Goal: Use online tool/utility: Utilize a website feature to perform a specific function

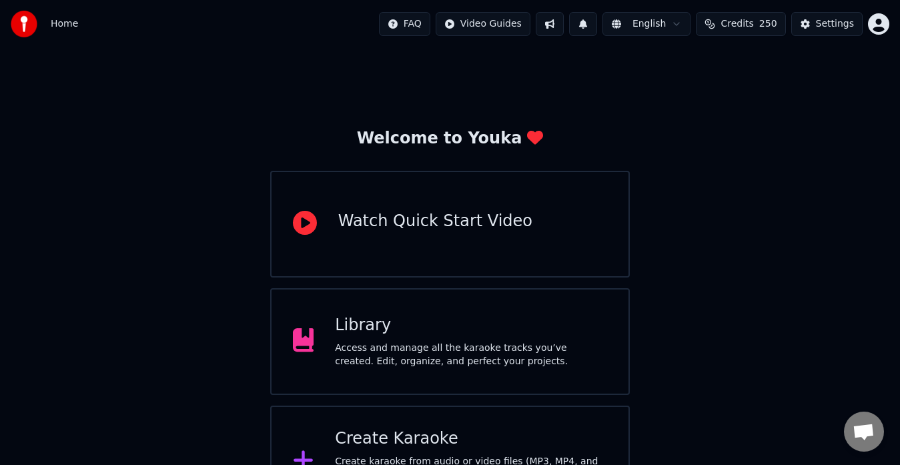
click at [753, 23] on span "Credits" at bounding box center [737, 23] width 33 height 13
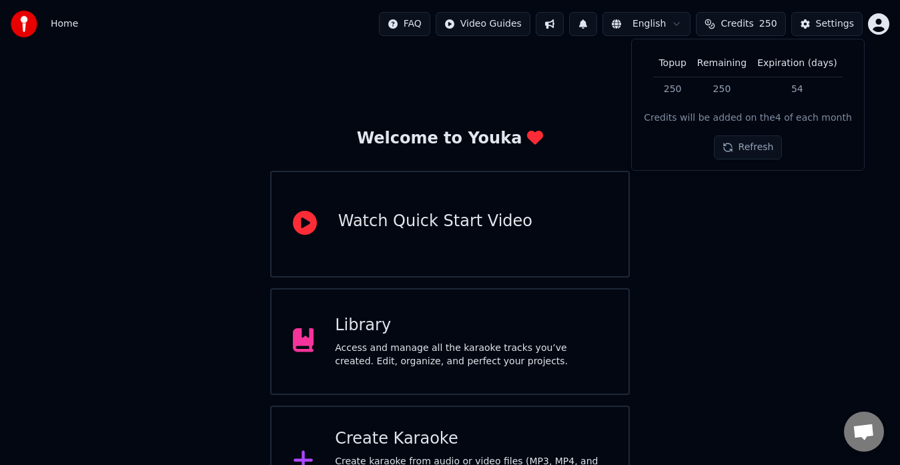
click at [724, 249] on div "Welcome to Youka Watch Quick Start Video Library Access and manage all the kara…" at bounding box center [450, 283] width 900 height 470
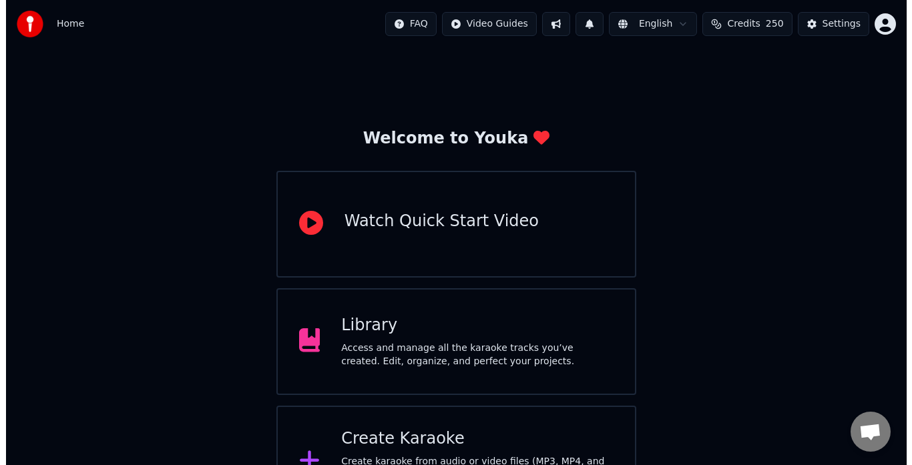
scroll to position [53, 0]
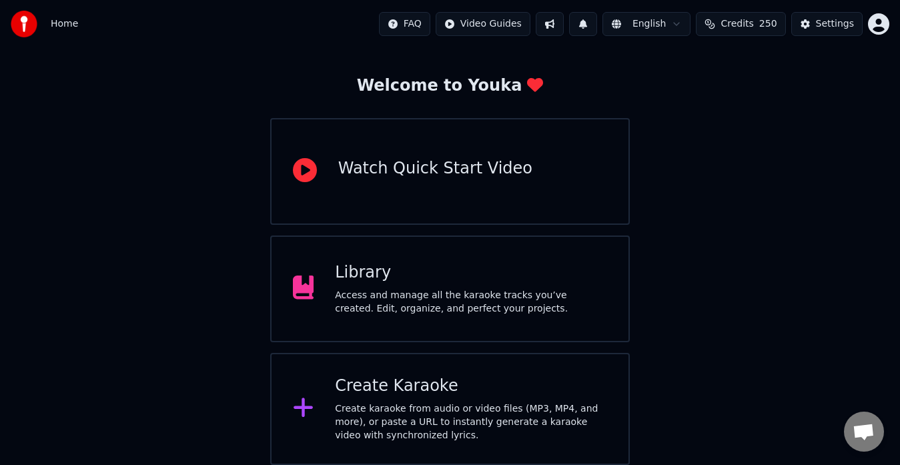
click at [459, 404] on div "Create karaoke from audio or video files (MP3, MP4, and more), or paste a URL t…" at bounding box center [471, 422] width 272 height 40
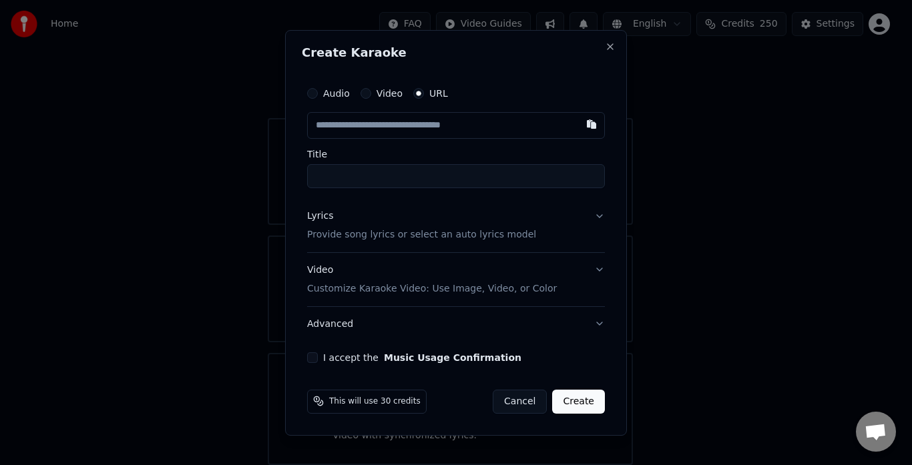
click at [365, 99] on div "Audio Video URL" at bounding box center [456, 93] width 298 height 27
click at [362, 92] on button "Video" at bounding box center [365, 93] width 11 height 11
click at [417, 91] on button "URL" at bounding box center [418, 94] width 11 height 11
click at [548, 228] on button "Lyrics Provide song lyrics or select an auto lyrics model" at bounding box center [456, 225] width 298 height 53
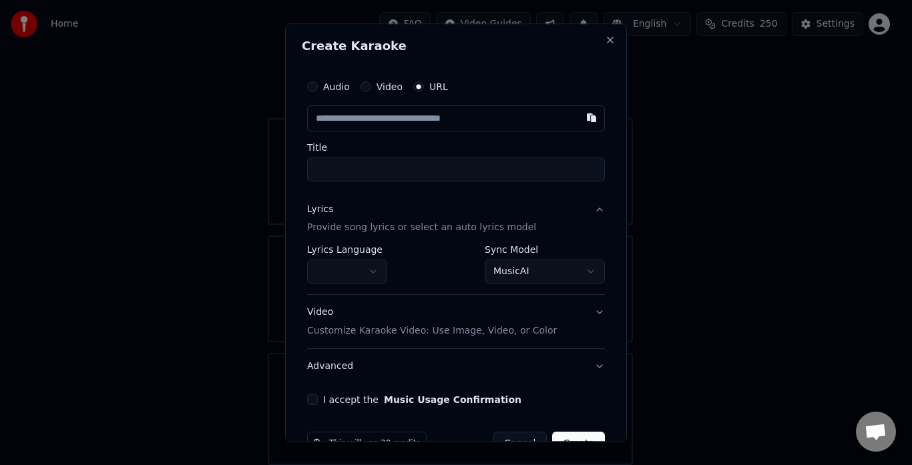
click at [345, 271] on button "button" at bounding box center [347, 272] width 80 height 24
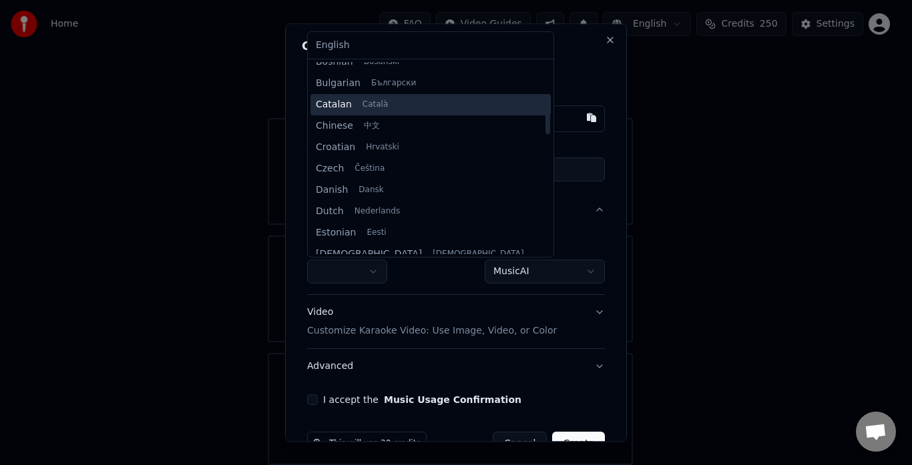
scroll to position [267, 0]
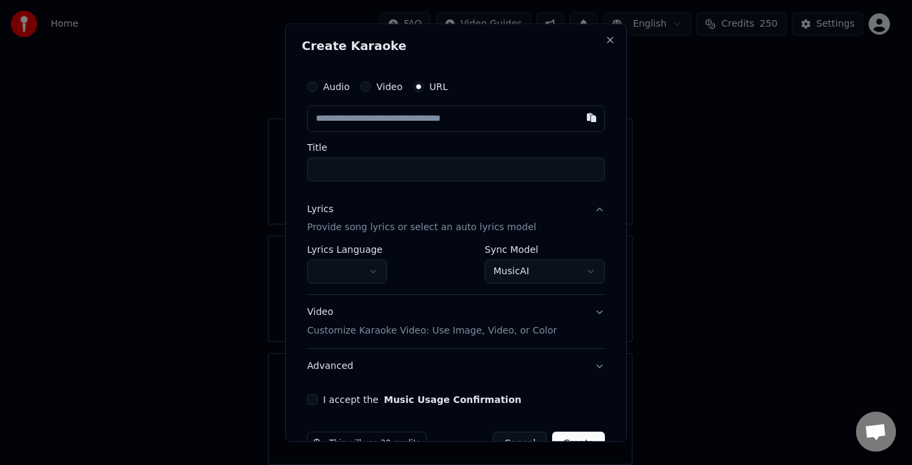
click at [265, 193] on div at bounding box center [456, 232] width 912 height 465
click at [358, 262] on body "**********" at bounding box center [450, 206] width 900 height 518
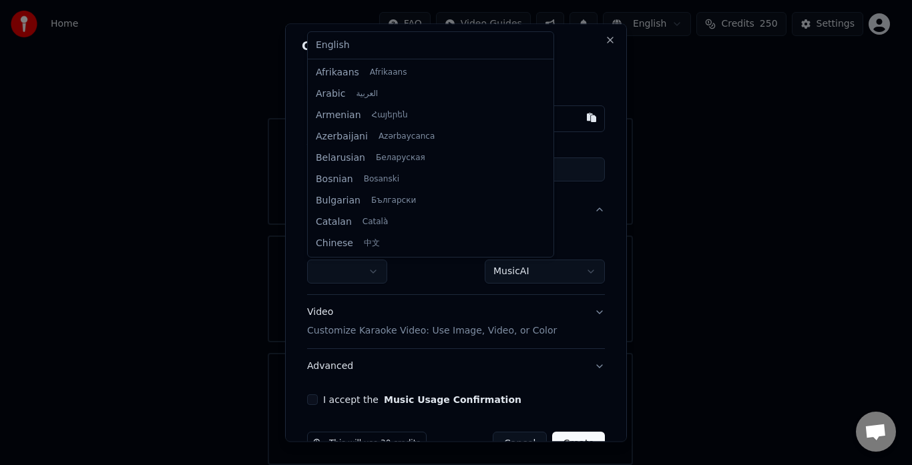
click at [350, 266] on body "**********" at bounding box center [450, 206] width 900 height 518
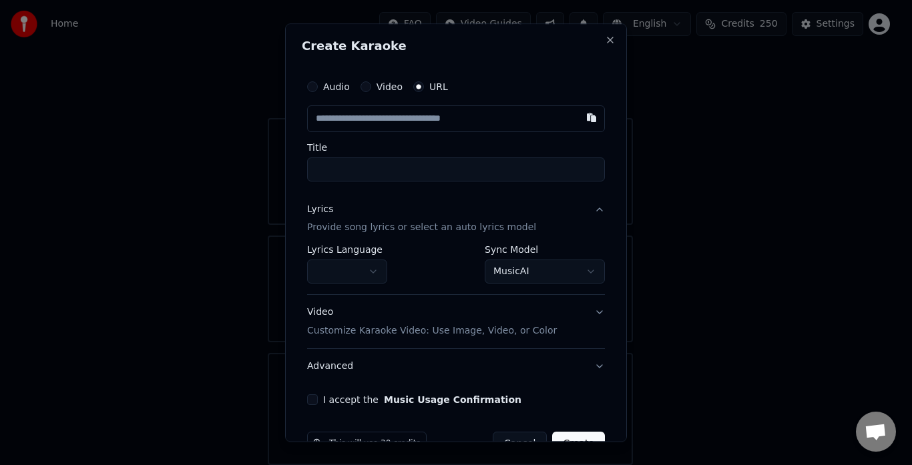
click at [503, 262] on body "**********" at bounding box center [450, 206] width 900 height 518
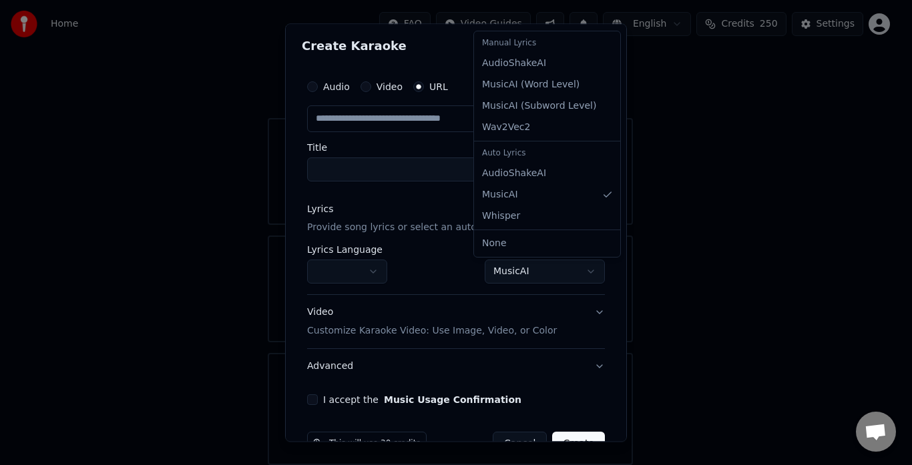
click at [503, 262] on body "**********" at bounding box center [450, 206] width 900 height 518
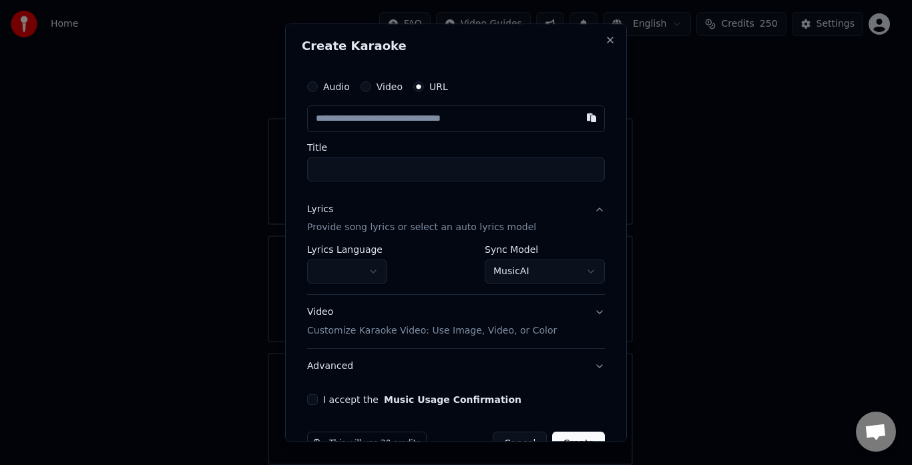
click at [561, 312] on button "Video Customize Karaoke Video: Use Image, Video, or Color" at bounding box center [456, 322] width 298 height 53
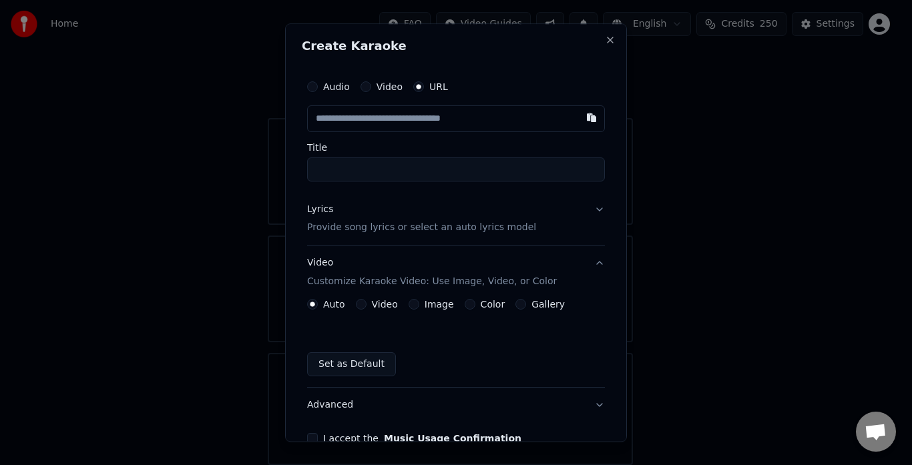
click at [359, 304] on button "Video" at bounding box center [361, 305] width 11 height 11
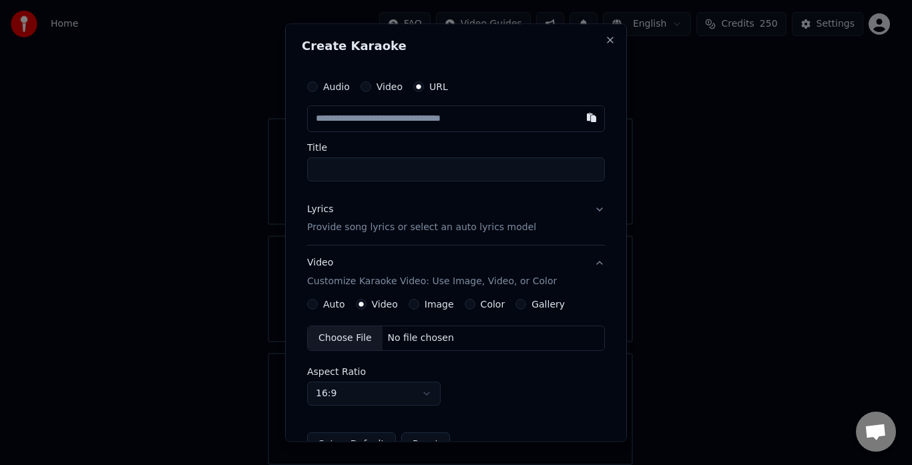
click at [515, 308] on button "Gallery" at bounding box center [520, 305] width 11 height 11
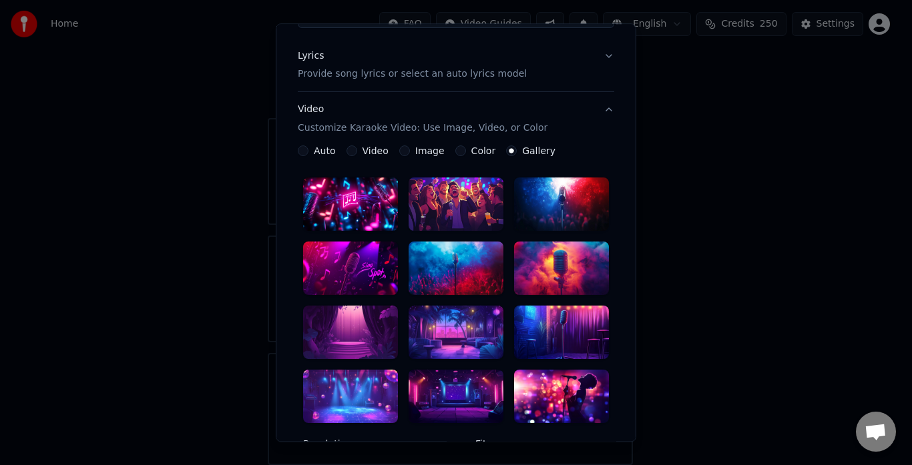
scroll to position [133, 0]
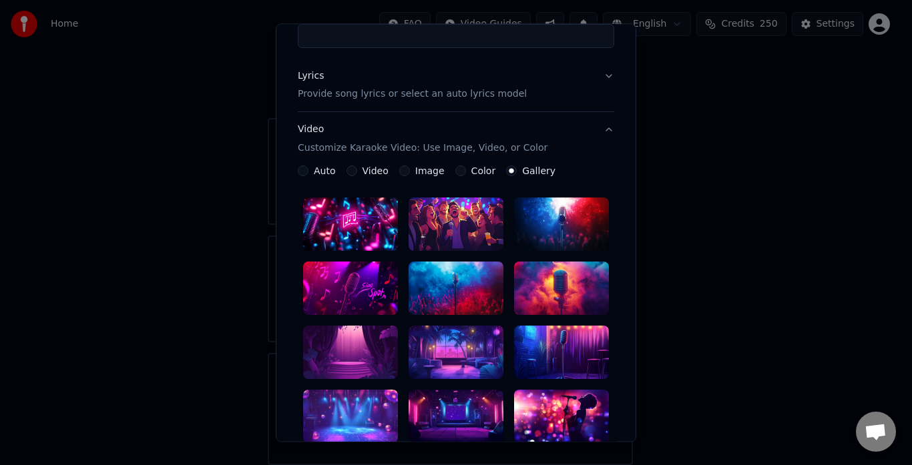
click at [346, 168] on button "Video" at bounding box center [351, 171] width 11 height 11
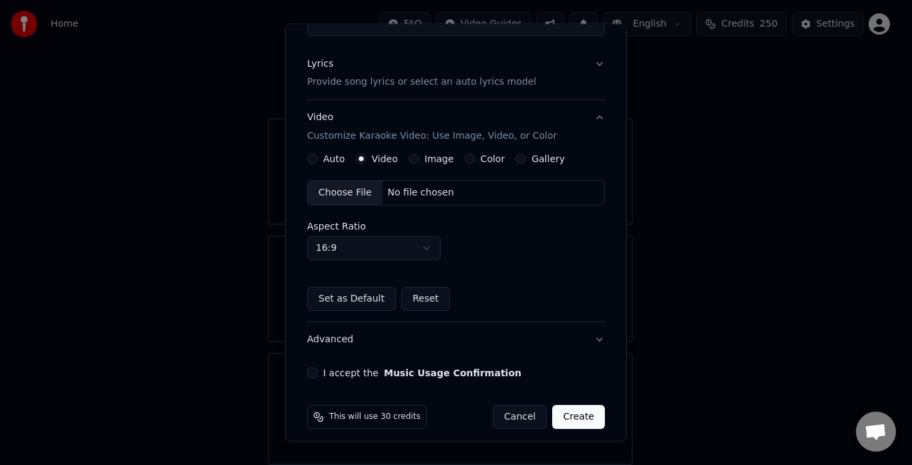
scroll to position [155, 0]
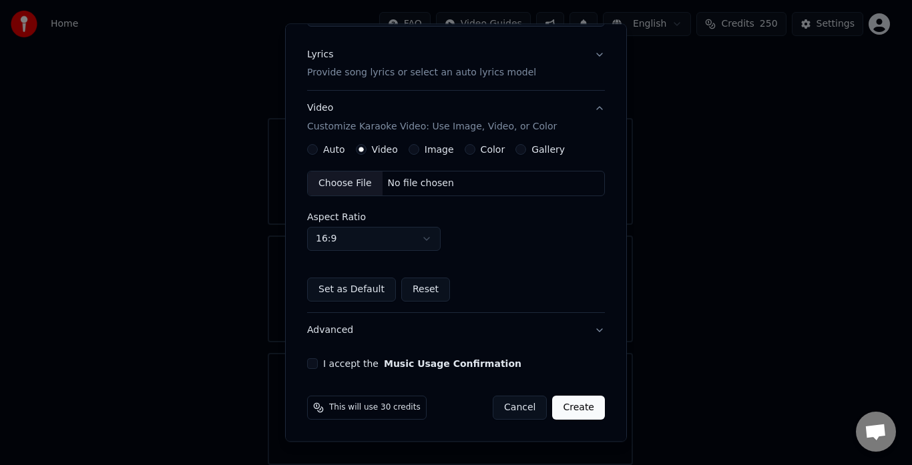
click at [371, 234] on body "Home FAQ Video Guides English Credits 250 Settings Welcome to Youka Watch Quick…" at bounding box center [450, 206] width 900 height 518
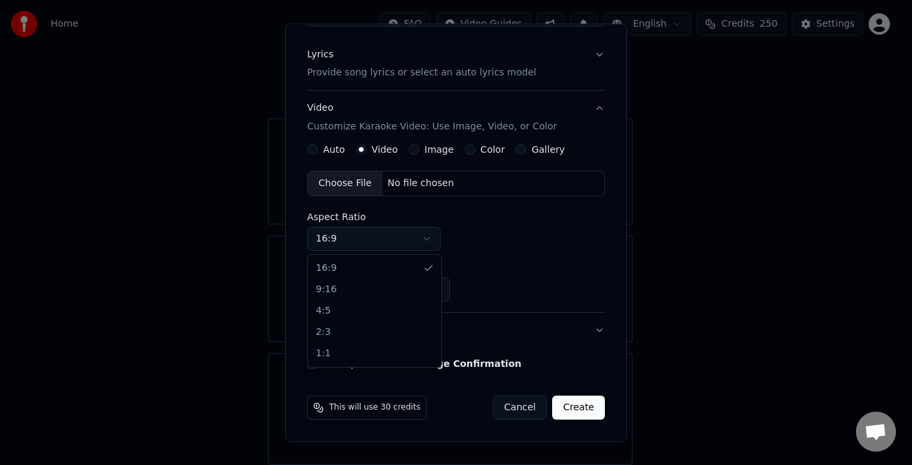
click at [371, 234] on body "Home FAQ Video Guides English Credits 250 Settings Welcome to Youka Watch Quick…" at bounding box center [450, 206] width 900 height 518
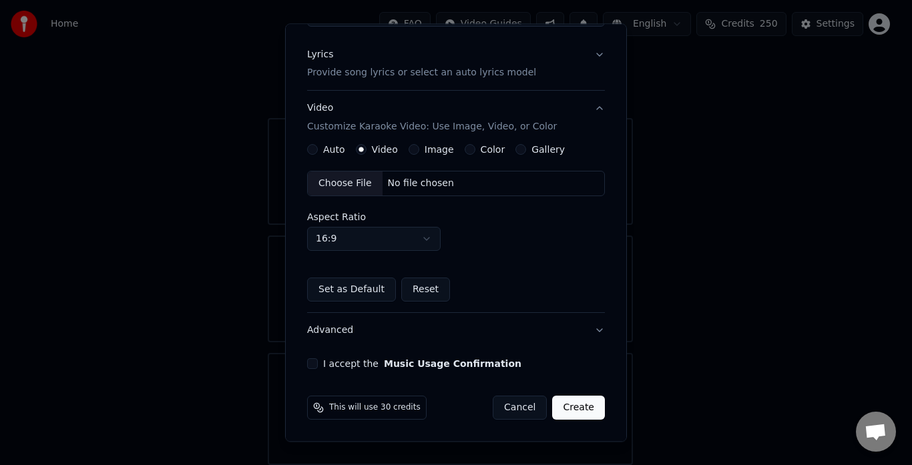
click at [371, 234] on body "Home FAQ Video Guides English Credits 250 Settings Welcome to Youka Watch Quick…" at bounding box center [450, 206] width 900 height 518
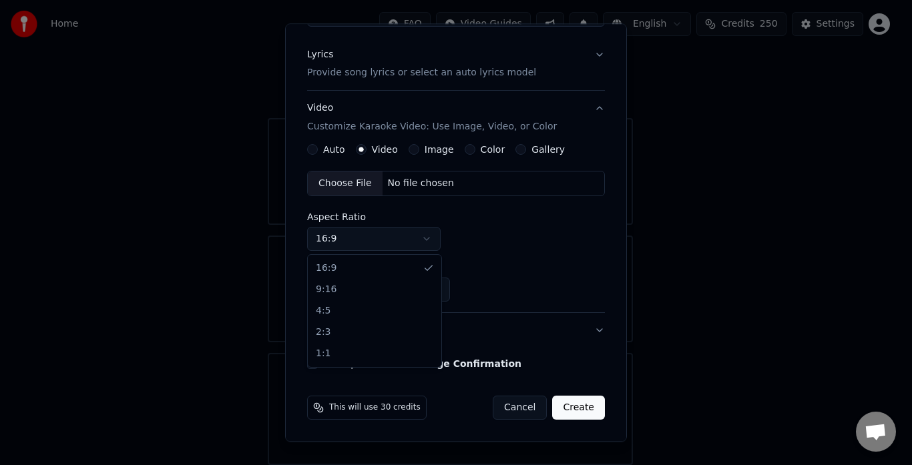
click at [371, 234] on body "Home FAQ Video Guides English Credits 250 Settings Welcome to Youka Watch Quick…" at bounding box center [450, 206] width 900 height 518
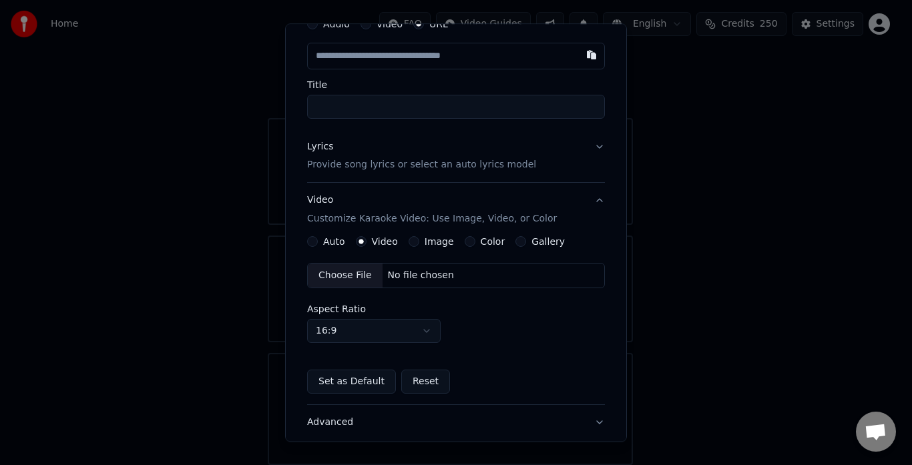
scroll to position [0, 0]
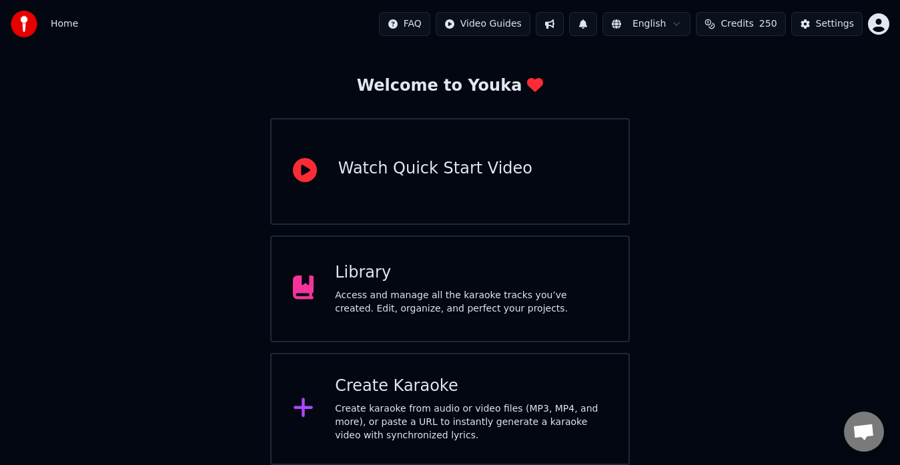
click at [738, 23] on span "Credits" at bounding box center [737, 23] width 33 height 13
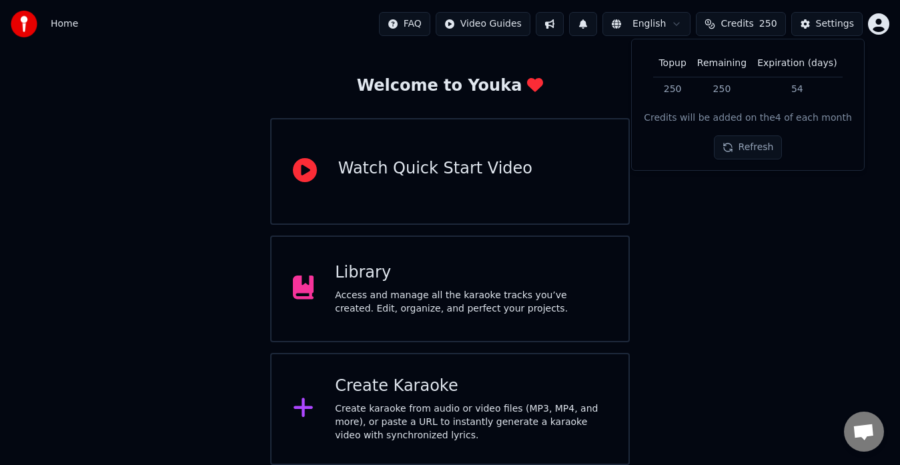
click at [770, 229] on div "Welcome to Youka Watch Quick Start Video Library Access and manage all the kara…" at bounding box center [450, 230] width 900 height 470
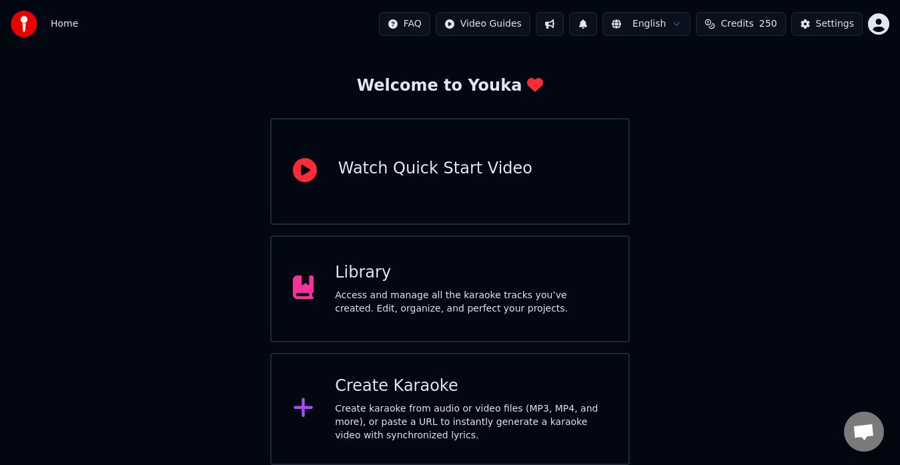
click at [433, 379] on div "Create Karaoke" at bounding box center [471, 386] width 272 height 21
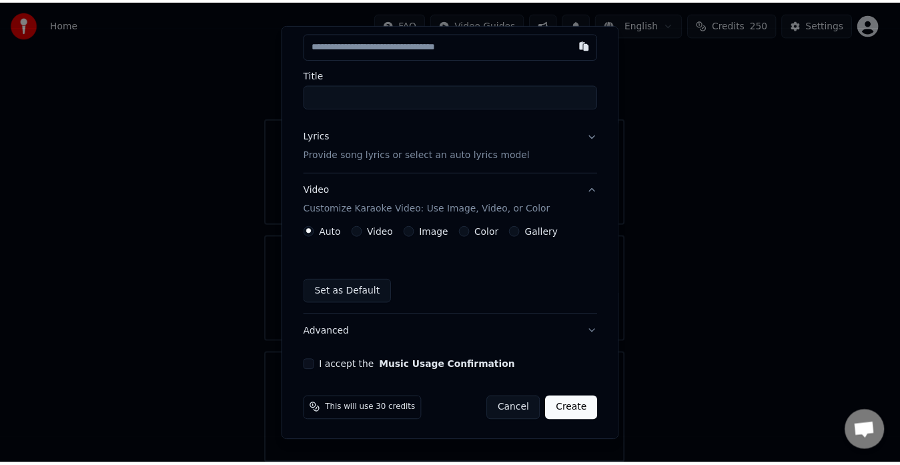
scroll to position [75, 0]
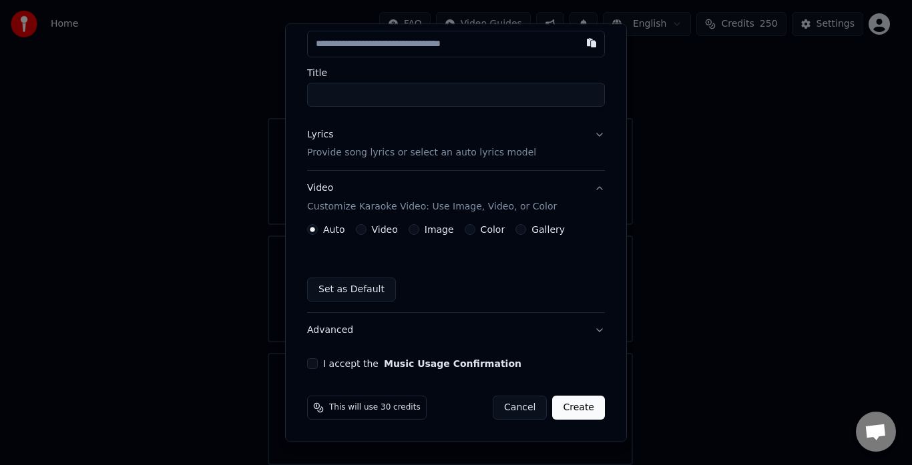
click at [515, 402] on button "Cancel" at bounding box center [520, 408] width 54 height 24
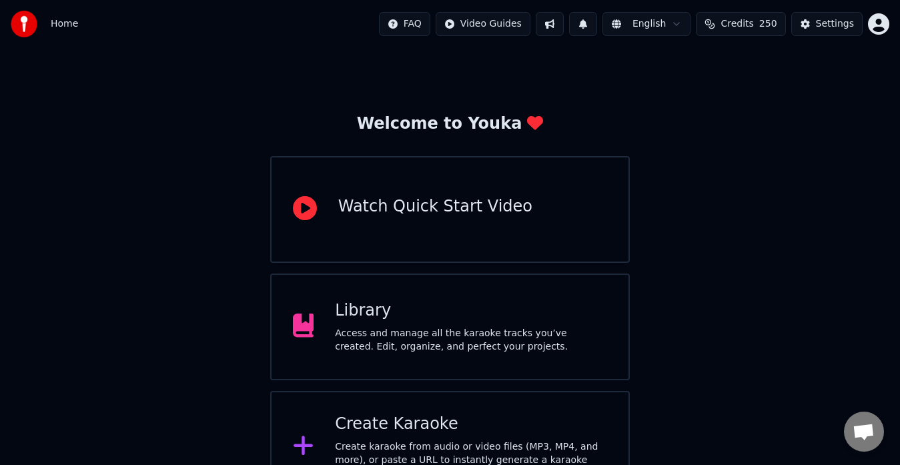
scroll to position [0, 0]
